Goal: Communication & Community: Participate in discussion

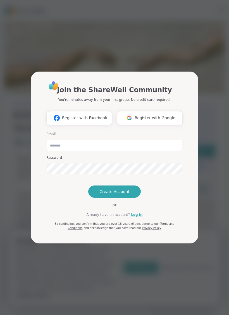
click at [136, 219] on div "Join the ShareWell Community You're minutes away from your first group. No cred…" at bounding box center [114, 156] width 136 height 150
click at [73, 140] on input "email" at bounding box center [114, 145] width 136 height 11
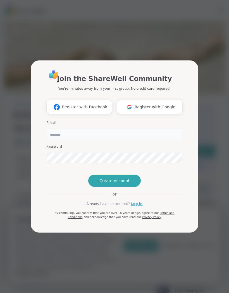
type input "**********"
click at [137, 209] on div "**********" at bounding box center [114, 144] width 136 height 150
click at [139, 207] on link "Log in" at bounding box center [136, 204] width 11 height 5
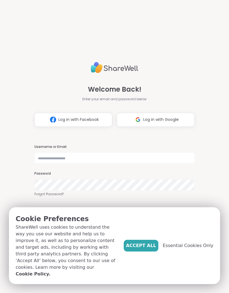
click at [132, 248] on span "Accept All" at bounding box center [141, 246] width 30 height 7
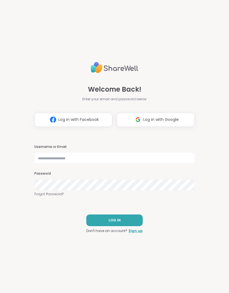
click at [122, 220] on button "LOG IN" at bounding box center [114, 221] width 56 height 12
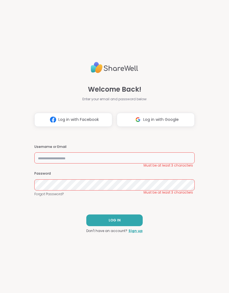
click at [68, 154] on input "text" at bounding box center [114, 157] width 160 height 11
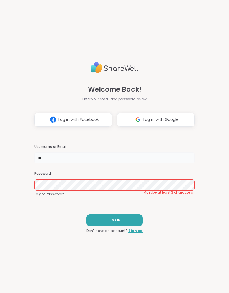
type input "**********"
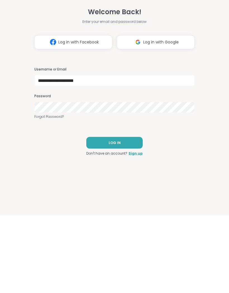
click at [119, 218] on span "LOG IN" at bounding box center [114, 220] width 12 height 5
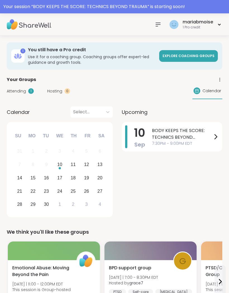
click at [212, 22] on div "mariabmoise" at bounding box center [197, 22] width 30 height 6
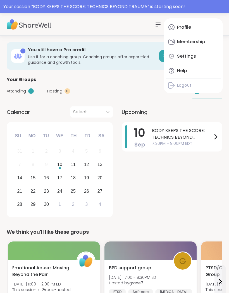
click at [191, 39] on div "Membership" at bounding box center [191, 42] width 28 height 6
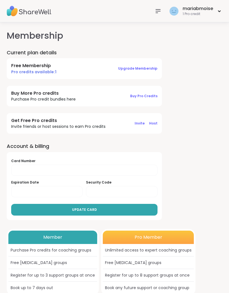
scroll to position [16, 0]
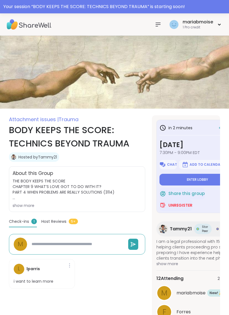
click at [195, 178] on span "Enter lobby" at bounding box center [196, 180] width 21 height 4
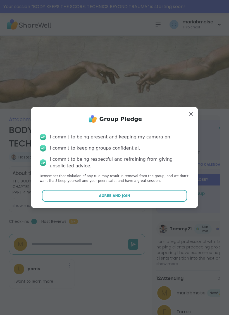
click at [128, 193] on span "Agree and Join" at bounding box center [114, 195] width 31 height 5
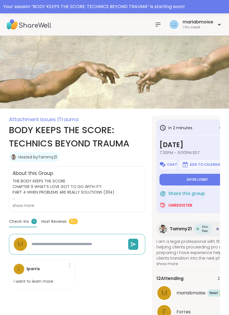
type textarea "*"
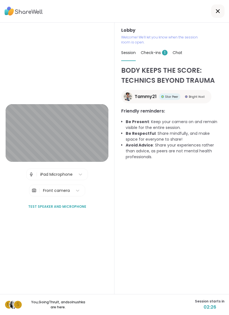
click at [44, 208] on button "Test speaker and microphone" at bounding box center [57, 207] width 62 height 12
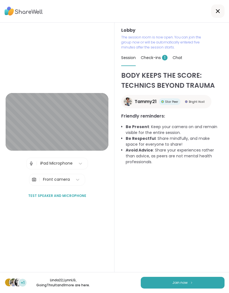
click at [184, 278] on button "Join now" at bounding box center [182, 283] width 84 height 12
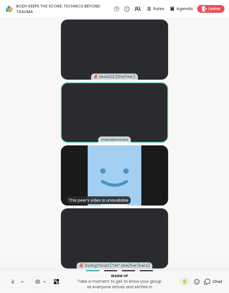
click at [203, 237] on video-player-container "Linda22 ( She/Her ) mariabmoise This peer’s video is unavailable solnushka Goin…" at bounding box center [114, 144] width 222 height 248
click at [117, 279] on p "Take a moment to get to know your group as everyone arrives and settles in" at bounding box center [119, 284] width 114 height 11
click at [221, 142] on button "1 / 2" at bounding box center [224, 144] width 7 height 16
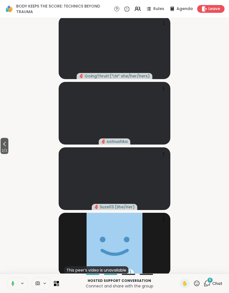
click at [6, 145] on icon at bounding box center [4, 144] width 3 height 4
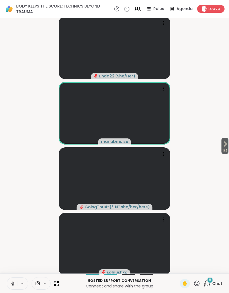
click at [145, 112] on video at bounding box center [114, 113] width 111 height 63
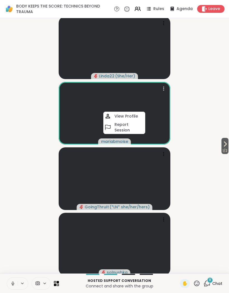
click at [127, 110] on video at bounding box center [114, 113] width 111 height 63
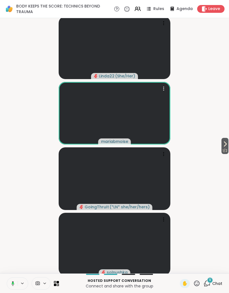
click at [158, 84] on video at bounding box center [114, 113] width 111 height 63
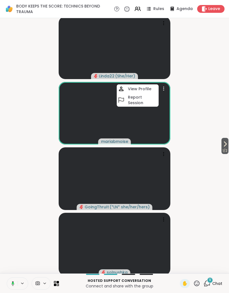
click at [142, 86] on div "View Profile" at bounding box center [138, 88] width 42 height 9
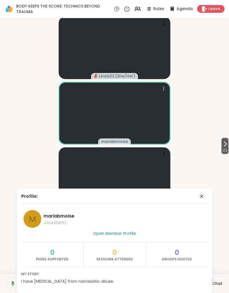
click at [207, 79] on video-player-container "1 / 2 Linda22 ( She/Her ) mariabmoise GoingThruIt ( *LN* she/her/hers ) solnush…" at bounding box center [114, 145] width 222 height 251
click at [201, 103] on video-player-container "1 / 2 Linda22 ( She/Her ) mariabmoise GoingThruIt ( *LN* she/her/hers ) solnush…" at bounding box center [114, 145] width 222 height 251
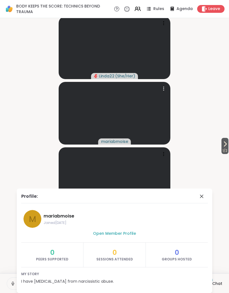
click at [202, 193] on icon at bounding box center [201, 196] width 7 height 7
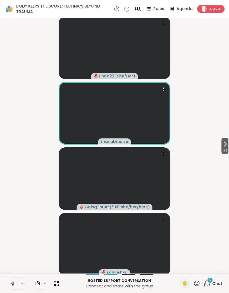
click at [224, 145] on icon at bounding box center [225, 144] width 2 height 4
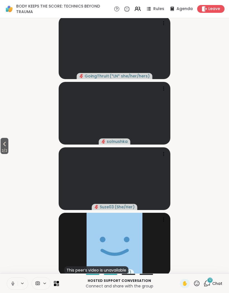
click at [2, 143] on icon at bounding box center [4, 144] width 7 height 7
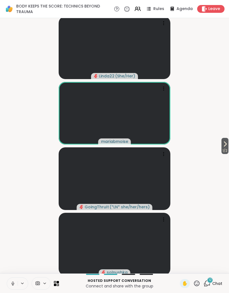
click at [208, 278] on div "12" at bounding box center [210, 280] width 6 height 6
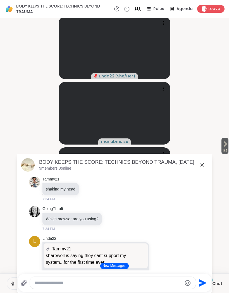
scroll to position [143, 0]
click at [50, 282] on textarea "Type your message" at bounding box center [107, 283] width 147 height 6
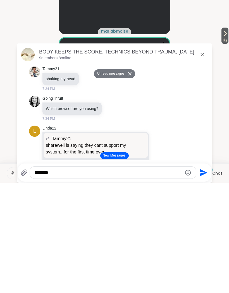
type textarea "********"
click at [199, 279] on icon "Send" at bounding box center [202, 283] width 9 height 9
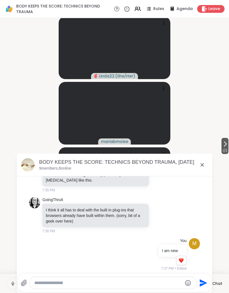
scroll to position [421, 0]
click at [201, 164] on icon at bounding box center [201, 164] width 3 height 3
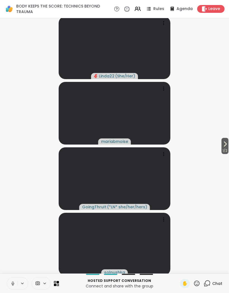
click at [223, 141] on icon at bounding box center [224, 144] width 7 height 7
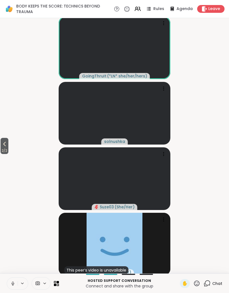
click at [6, 148] on span "2 / 2" at bounding box center [5, 150] width 8 height 7
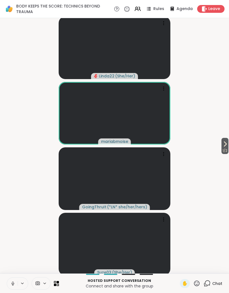
scroll to position [0, 0]
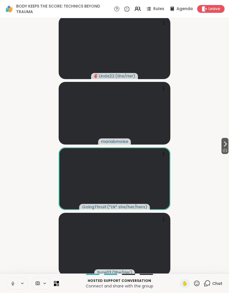
click at [27, 283] on button at bounding box center [23, 283] width 10 height 5
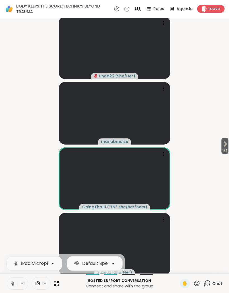
click at [20, 283] on button at bounding box center [23, 283] width 10 height 5
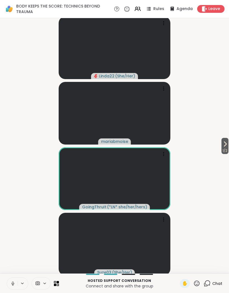
click at [13, 283] on icon at bounding box center [12, 283] width 5 height 5
click at [16, 282] on button at bounding box center [12, 284] width 11 height 12
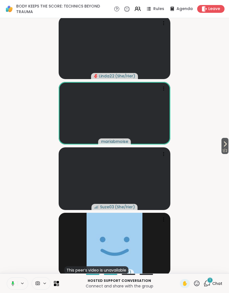
click at [217, 280] on div "1 Chat" at bounding box center [212, 283] width 19 height 9
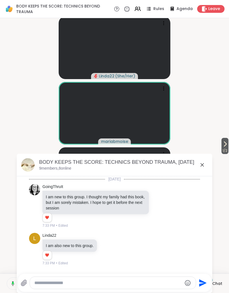
scroll to position [469, 0]
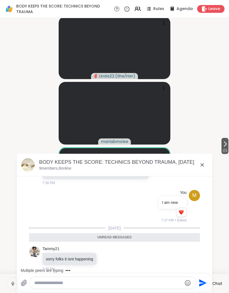
click at [221, 231] on video-player-container "1 / 2 Linda22 ( She/Her ) mariabmoise Suze03 ( She/Her ) This peer’s video is u…" at bounding box center [114, 145] width 222 height 251
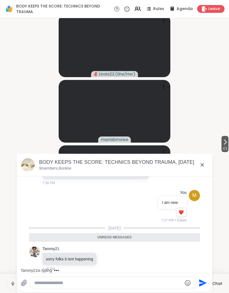
scroll to position [2, 0]
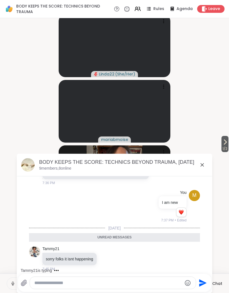
click at [202, 163] on icon at bounding box center [201, 165] width 7 height 7
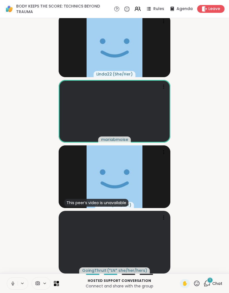
click at [211, 7] on span "Leave" at bounding box center [214, 9] width 12 height 6
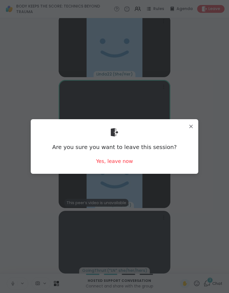
click at [120, 162] on div "Yes, leave now" at bounding box center [114, 161] width 37 height 7
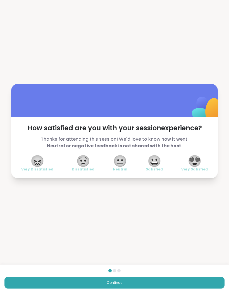
click at [119, 163] on span "😐" at bounding box center [120, 161] width 14 height 10
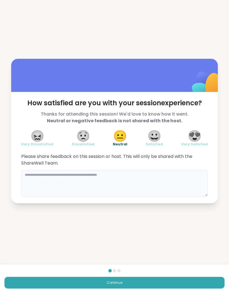
click at [78, 175] on textarea at bounding box center [114, 183] width 186 height 27
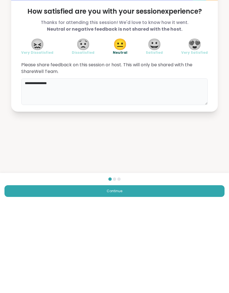
type textarea "**********"
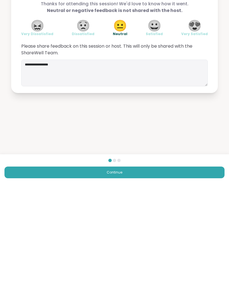
click at [123, 277] on button "Continue" at bounding box center [114, 283] width 220 height 12
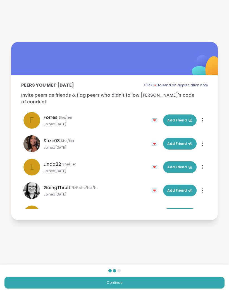
click at [130, 278] on button "Continue" at bounding box center [114, 283] width 220 height 12
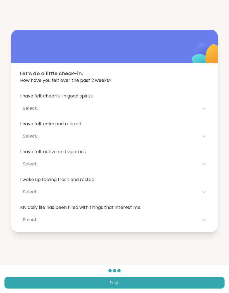
click at [117, 283] on span "Finish" at bounding box center [115, 282] width 10 height 5
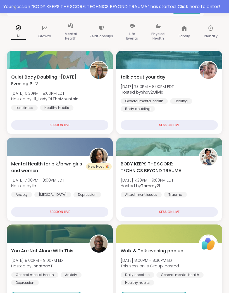
scroll to position [93, 0]
click at [66, 208] on div "SESSION LIVE" at bounding box center [59, 211] width 97 height 9
click at [60, 209] on div "SESSION LIVE" at bounding box center [59, 211] width 97 height 9
click at [60, 208] on div "SESSION LIVE" at bounding box center [59, 211] width 97 height 9
click at [178, 123] on div "SESSION LIVE" at bounding box center [168, 124] width 97 height 9
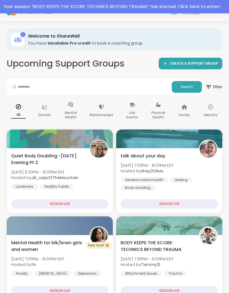
scroll to position [0, 0]
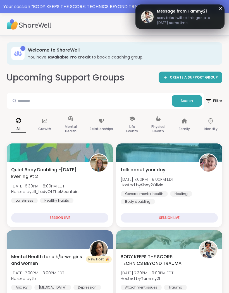
click at [206, 157] on img at bounding box center [207, 162] width 17 height 17
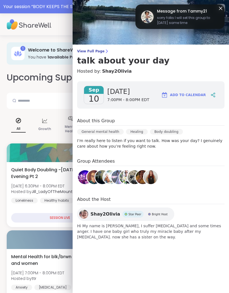
click at [194, 17] on span "sorry folks I will set this group to [DATE] same time" at bounding box center [188, 20] width 62 height 10
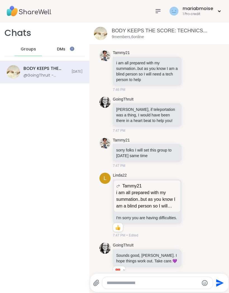
scroll to position [681, 0]
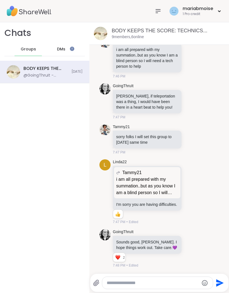
click at [156, 6] on div at bounding box center [157, 11] width 11 height 11
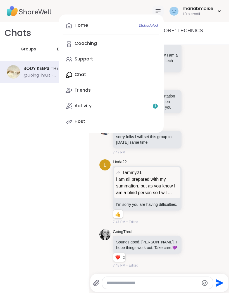
click at [95, 40] on link "Coaching" at bounding box center [111, 43] width 96 height 13
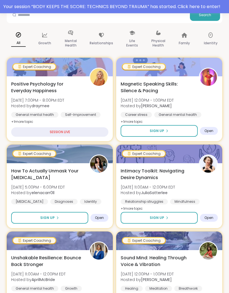
scroll to position [96, 0]
